Goal: Task Accomplishment & Management: Complete application form

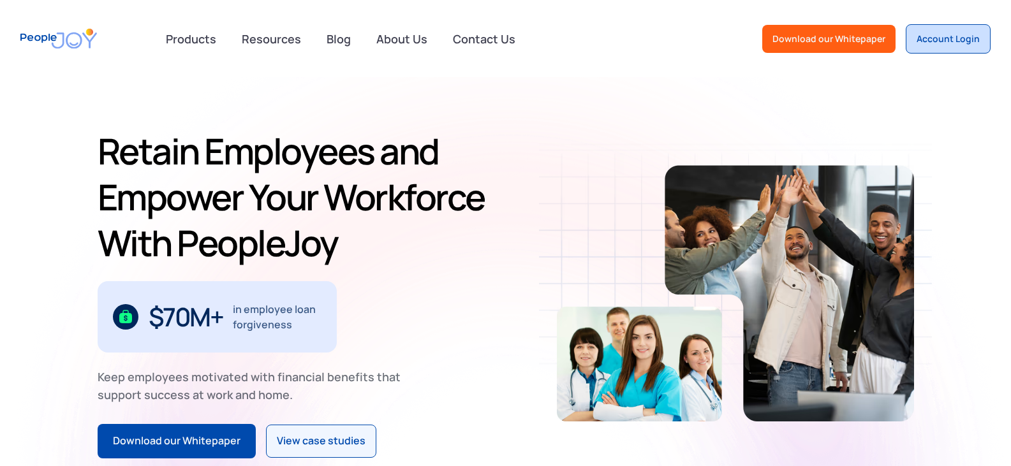
click at [968, 41] on div "Account Login" at bounding box center [947, 39] width 63 height 13
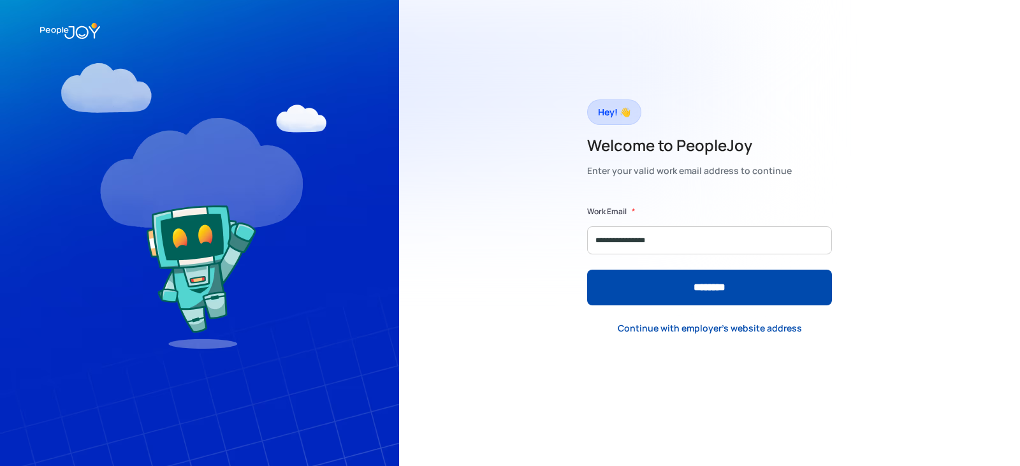
type input "**********"
click at [587, 270] on input "********" at bounding box center [709, 288] width 245 height 36
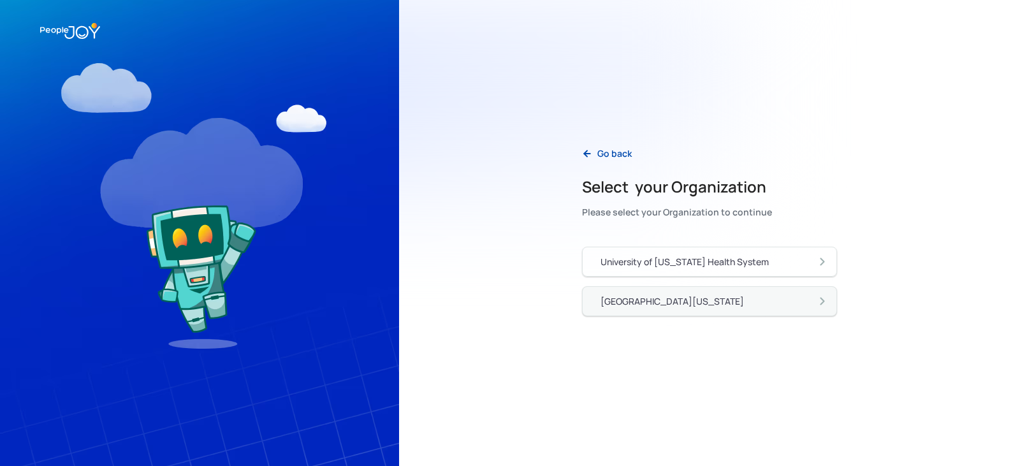
click at [746, 311] on link "[GEOGRAPHIC_DATA][US_STATE]" at bounding box center [709, 301] width 255 height 30
